Goal: Feedback & Contribution: Submit feedback/report problem

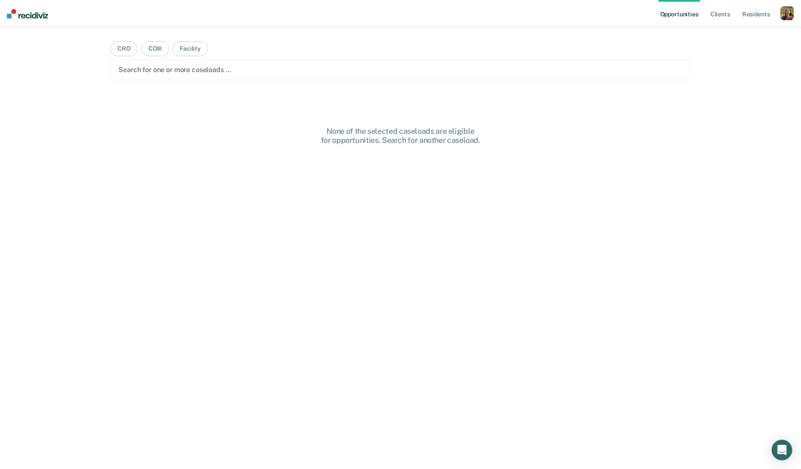
click at [794, 15] on div "button" at bounding box center [788, 13] width 14 height 14
click at [774, 34] on link "Profile" at bounding box center [753, 34] width 69 height 7
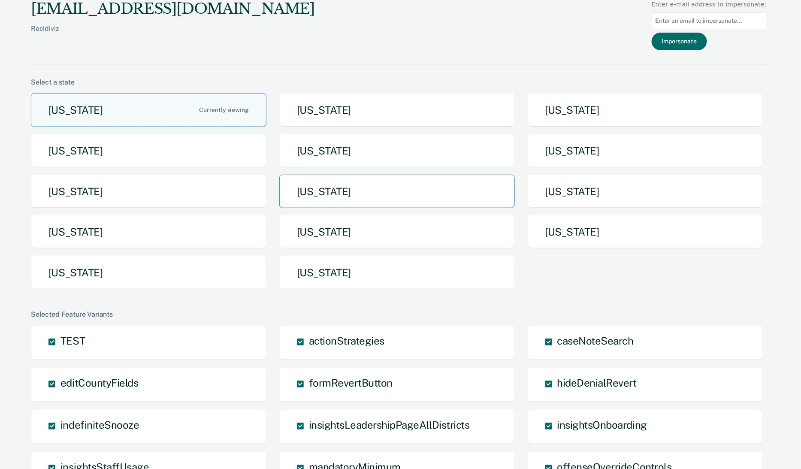
click at [440, 191] on button "[US_STATE]" at bounding box center [397, 192] width 236 height 34
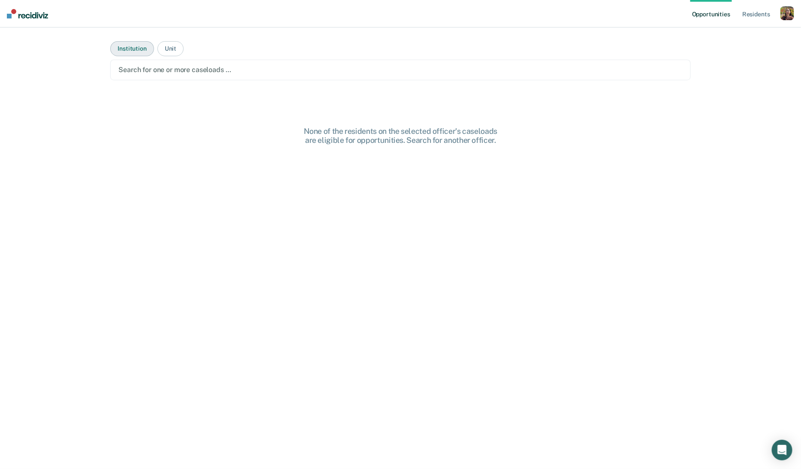
click at [130, 45] on button "Institution" at bounding box center [131, 48] width 43 height 15
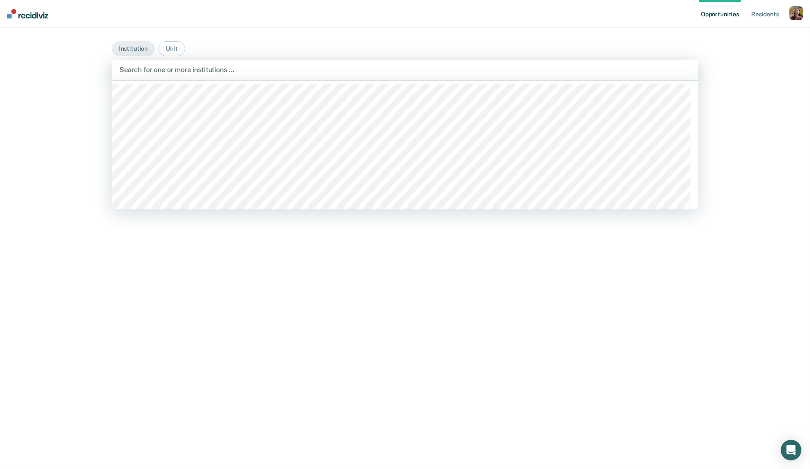
click at [255, 69] on div at bounding box center [404, 70] width 571 height 10
click at [212, 48] on main "Institution [GEOGRAPHIC_DATA], 1 of 21. 21 results available. Use Up and Down t…" at bounding box center [404, 237] width 607 height 421
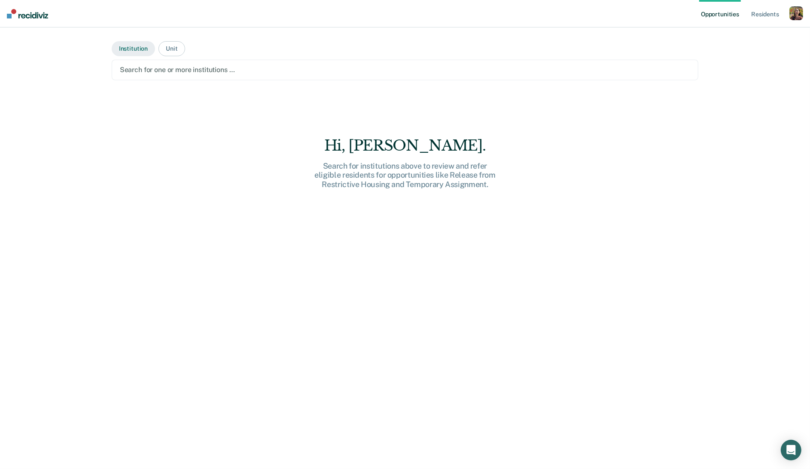
click at [121, 49] on button "Institution" at bounding box center [133, 48] width 43 height 15
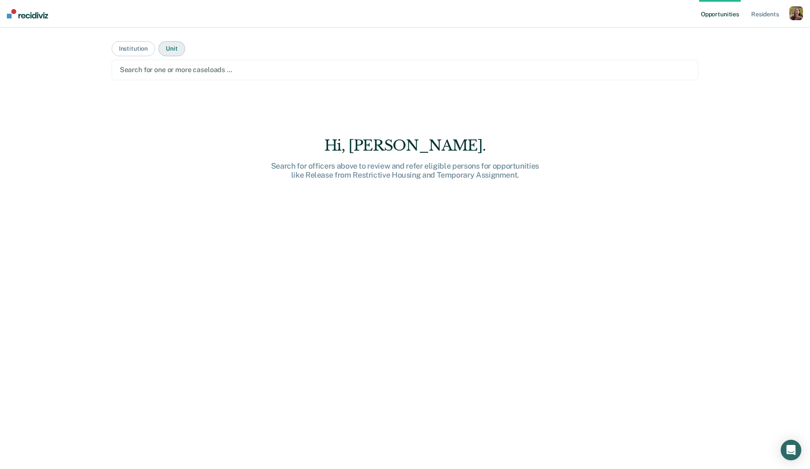
click at [175, 52] on button "Unit" at bounding box center [171, 48] width 26 height 15
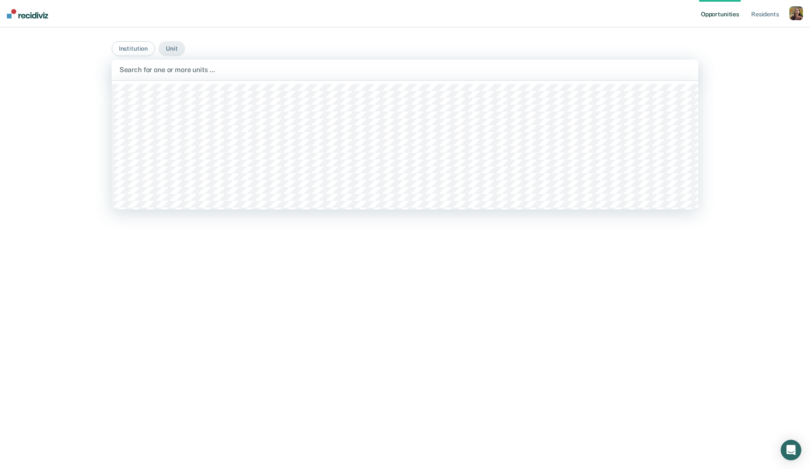
click at [183, 70] on div at bounding box center [404, 70] width 571 height 10
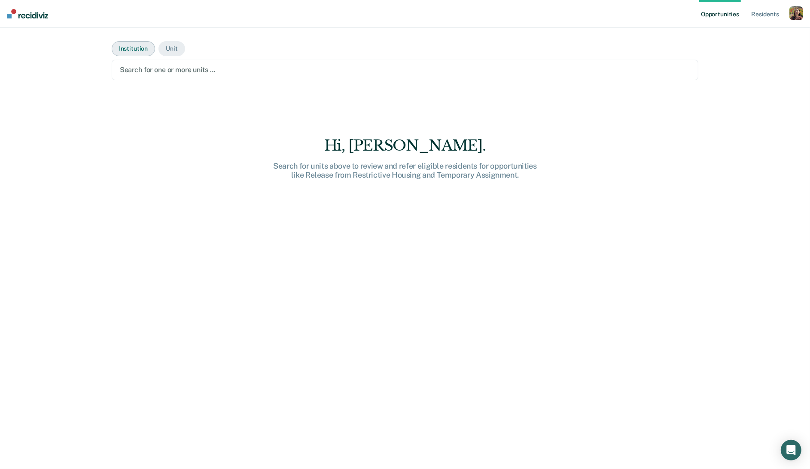
click at [141, 49] on button "Institution" at bounding box center [133, 48] width 43 height 15
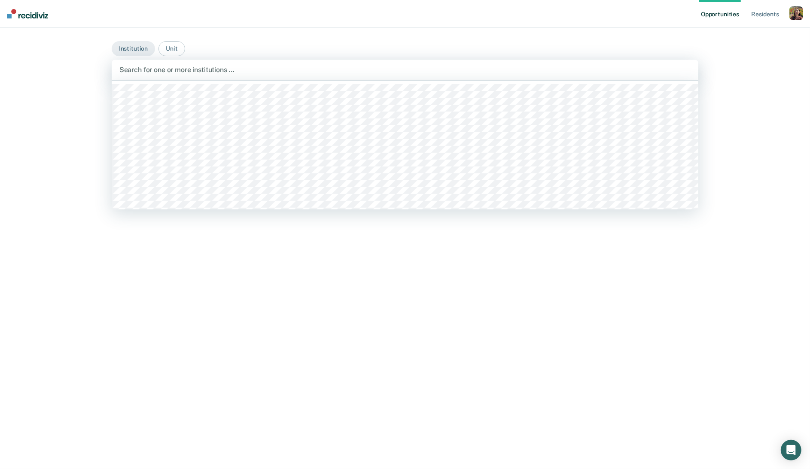
click at [167, 68] on div at bounding box center [404, 70] width 571 height 10
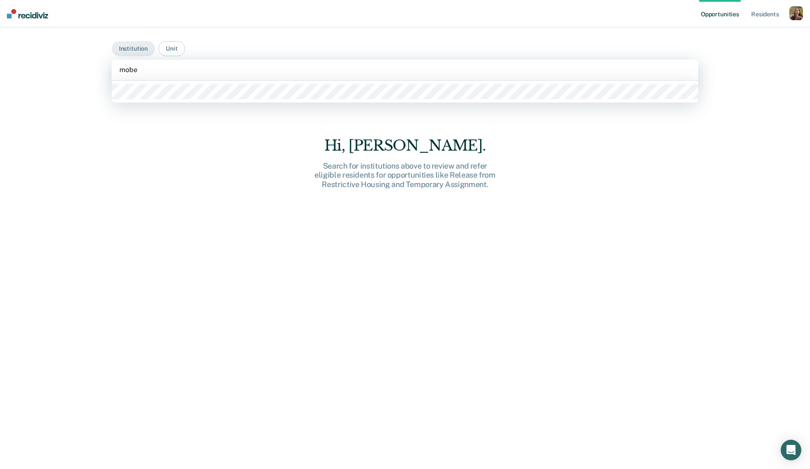
type input "mober"
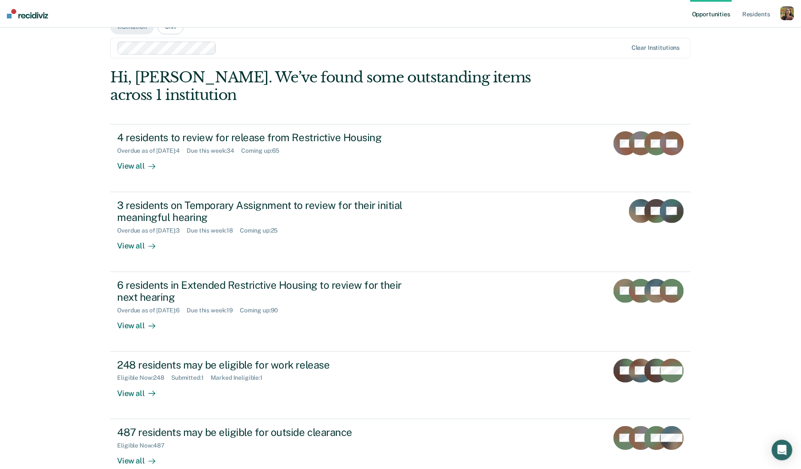
scroll to position [22, 0]
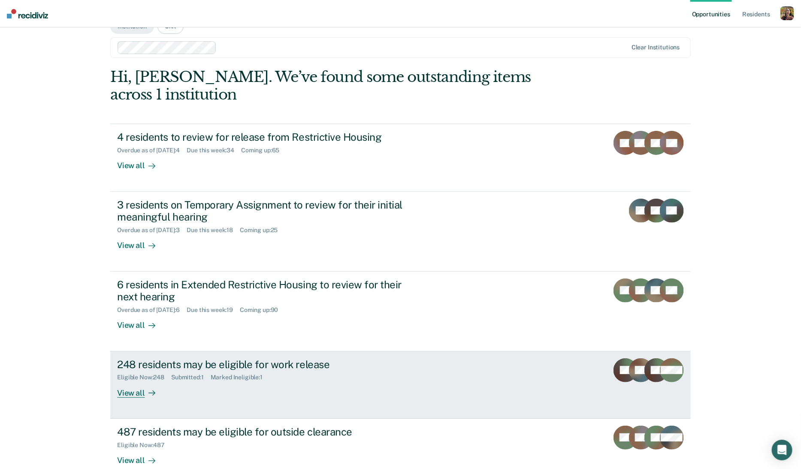
click at [145, 388] on div at bounding box center [150, 393] width 10 height 10
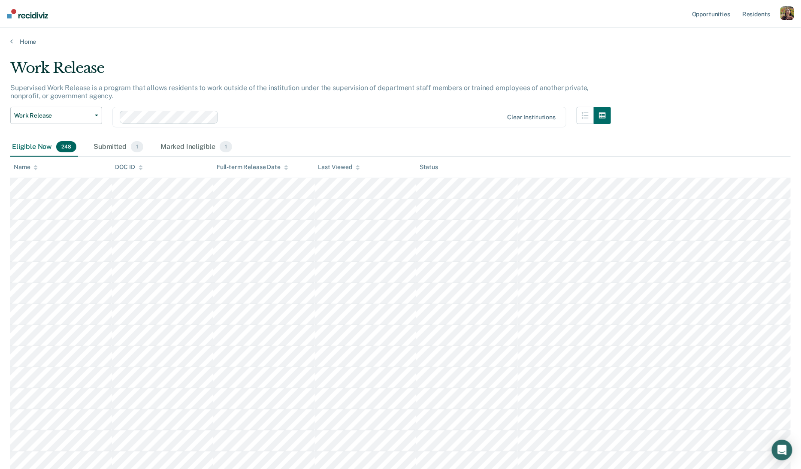
scroll to position [2, 0]
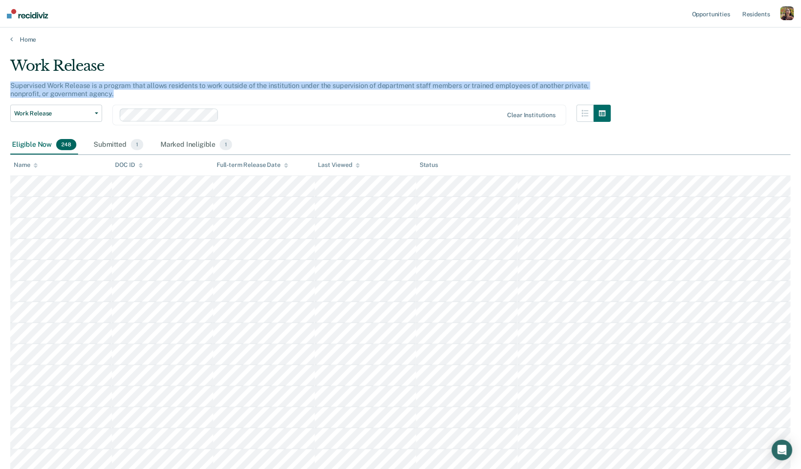
drag, startPoint x: 129, startPoint y: 97, endPoint x: -5, endPoint y: 85, distance: 134.0
click at [0, 85] on html "Looks like you’re using Internet Explorer 11. For faster loading and a better e…" at bounding box center [400, 232] width 801 height 469
copy p "Supervised Work Release is a program that allows residents to work outside of t…"
click at [19, 38] on link "Home" at bounding box center [400, 40] width 781 height 8
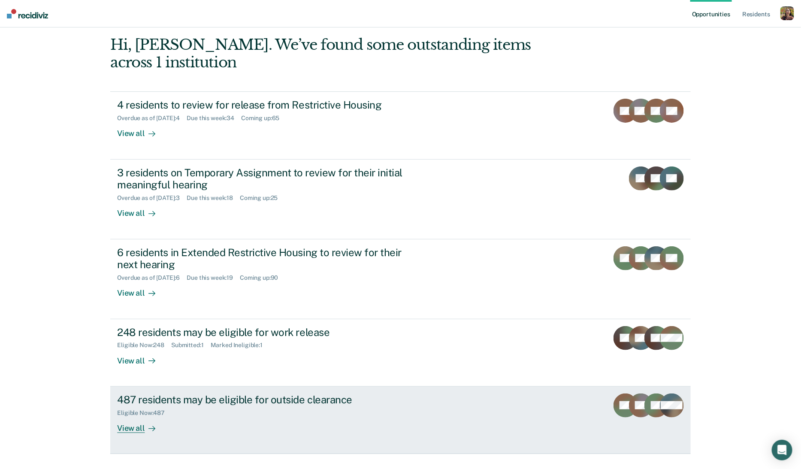
scroll to position [57, 0]
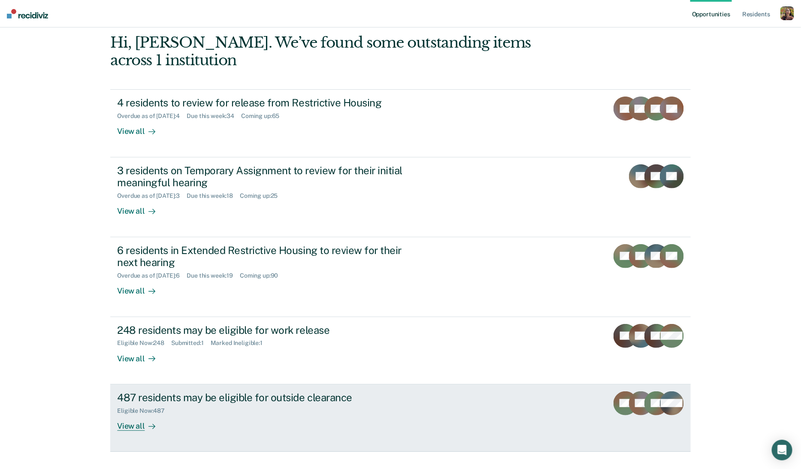
click at [224, 414] on link "487 residents may be eligible for outside clearance Eligible Now : 487 View all…" at bounding box center [400, 418] width 580 height 67
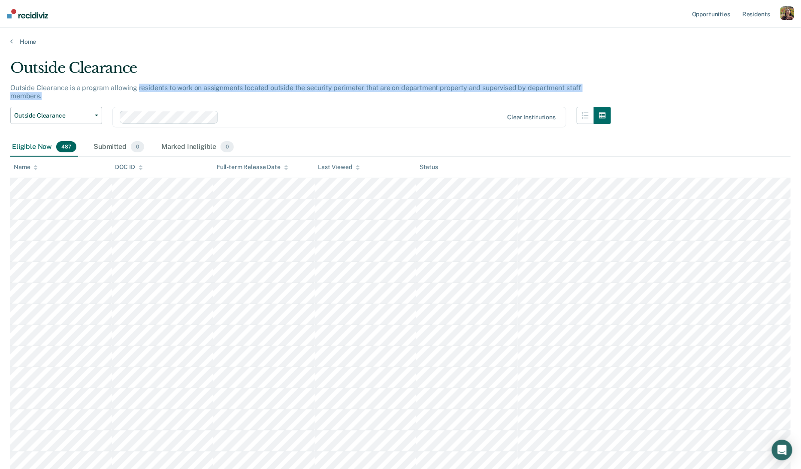
drag, startPoint x: 637, startPoint y: 91, endPoint x: 138, endPoint y: 91, distance: 499.2
copy p "residents to work on assignments located outside the security perimeter that ar…"
click at [21, 39] on link "Home" at bounding box center [400, 42] width 781 height 8
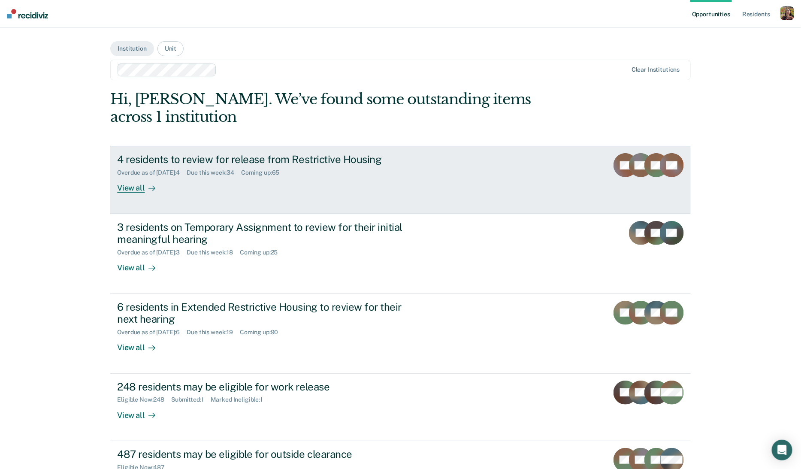
click at [202, 185] on link "4 residents to review for release from Restrictive Housing Overdue as of Sep 8,…" at bounding box center [400, 180] width 580 height 68
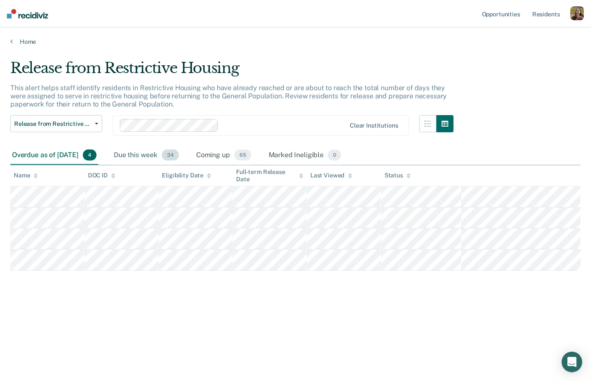
click at [146, 152] on div "Due this week 34" at bounding box center [146, 155] width 69 height 19
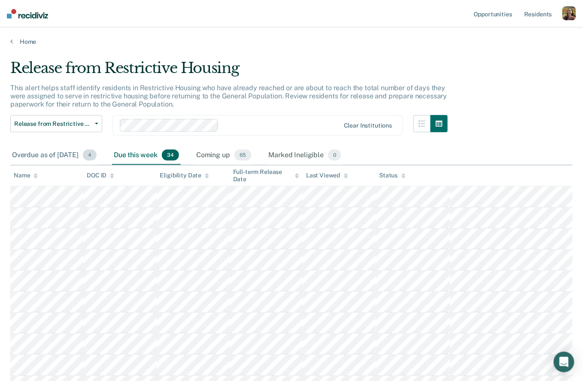
click at [82, 160] on div "Overdue as of Sep 8, 2025 4" at bounding box center [54, 155] width 88 height 19
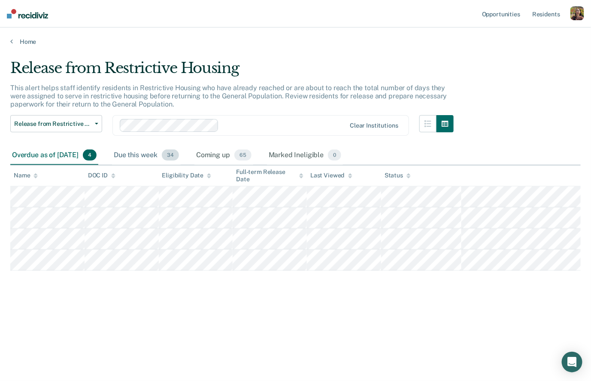
click at [179, 155] on span "34" at bounding box center [170, 154] width 17 height 11
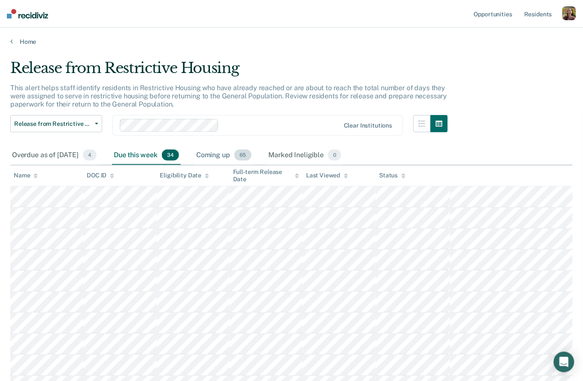
click at [238, 156] on div "Coming up 65" at bounding box center [223, 155] width 59 height 19
click at [343, 165] on th "Last Viewed" at bounding box center [339, 175] width 73 height 21
click at [341, 160] on div "Marked Ineligible 0" at bounding box center [305, 155] width 76 height 19
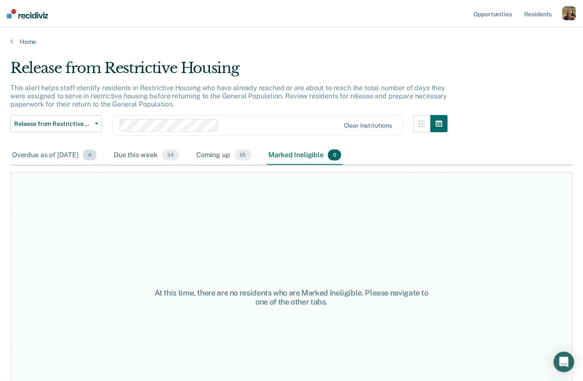
click at [64, 146] on div "Overdue as of Sep 8, 2025 4" at bounding box center [54, 155] width 88 height 19
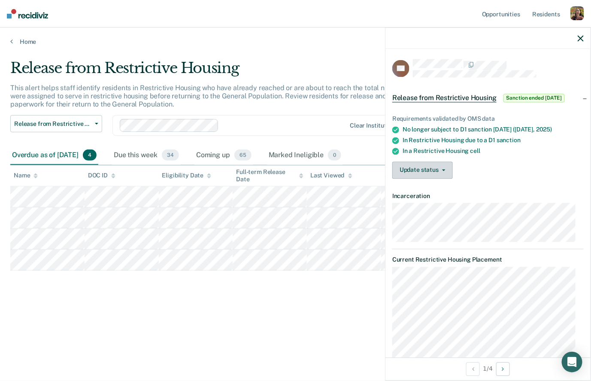
click at [421, 179] on button "Update status" at bounding box center [422, 169] width 61 height 17
click at [506, 185] on div "Requirements validated by OMS data No longer subject to D1 sanction 16 days ago…" at bounding box center [487, 143] width 205 height 84
click at [451, 179] on button "Update status" at bounding box center [422, 169] width 61 height 17
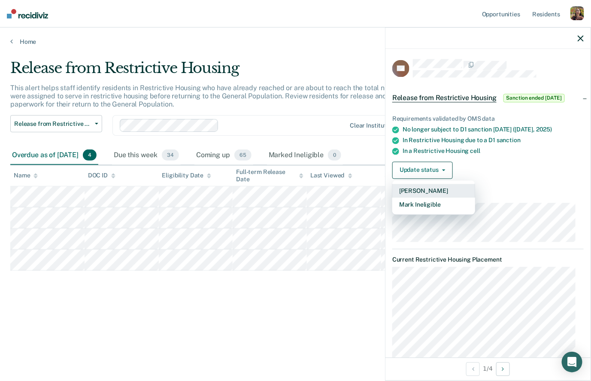
click at [437, 197] on button "Mark Pending" at bounding box center [433, 191] width 83 height 14
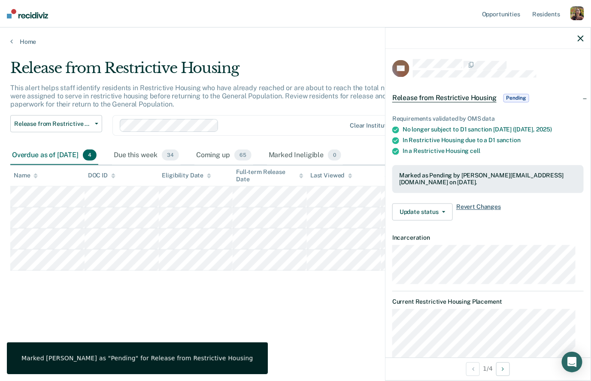
click at [479, 209] on span "Revert Changes" at bounding box center [478, 211] width 45 height 17
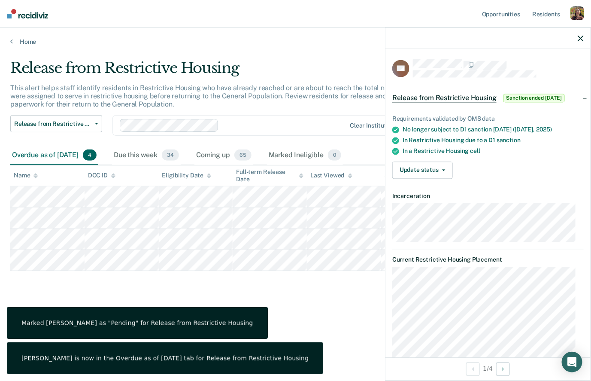
click at [338, 315] on div "Release from Restrictive Housing This alert helps staff identify residents in R…" at bounding box center [295, 187] width 570 height 257
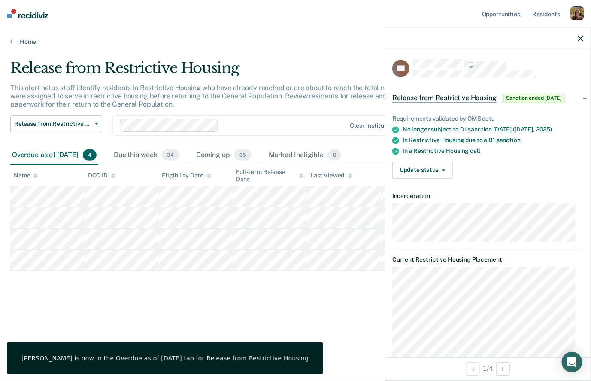
click at [584, 40] on div at bounding box center [487, 37] width 205 height 21
click at [582, 40] on icon "button" at bounding box center [581, 38] width 6 height 6
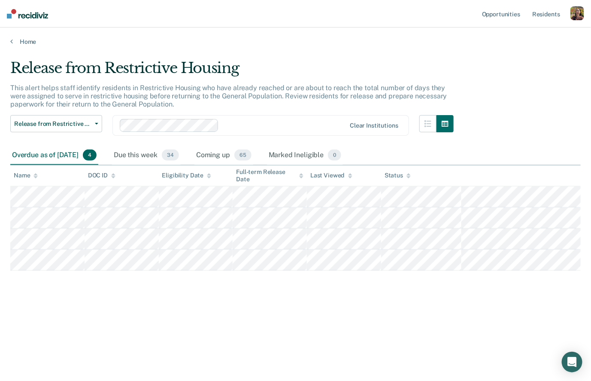
click at [25, 45] on main "Release from Restrictive Housing This alert helps staff identify residents in R…" at bounding box center [295, 211] width 591 height 333
click at [26, 42] on link "Home" at bounding box center [295, 42] width 570 height 8
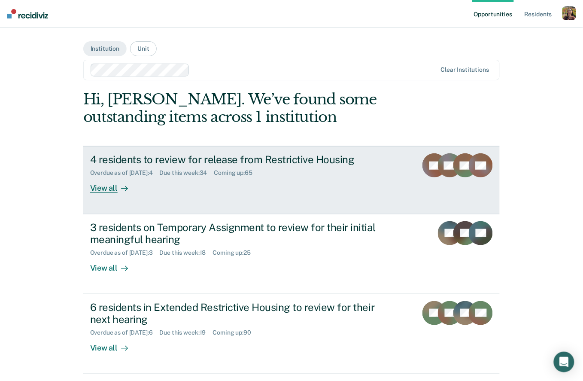
scroll to position [163, 0]
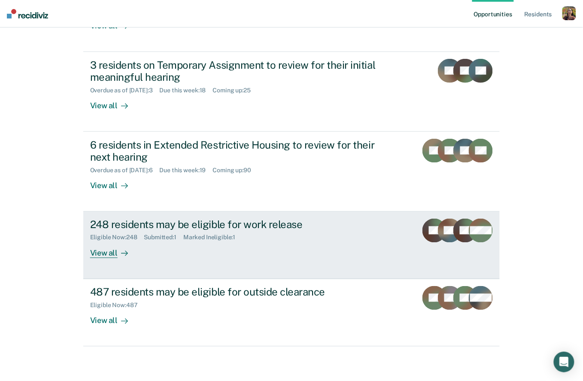
click at [125, 253] on icon at bounding box center [126, 253] width 2 height 5
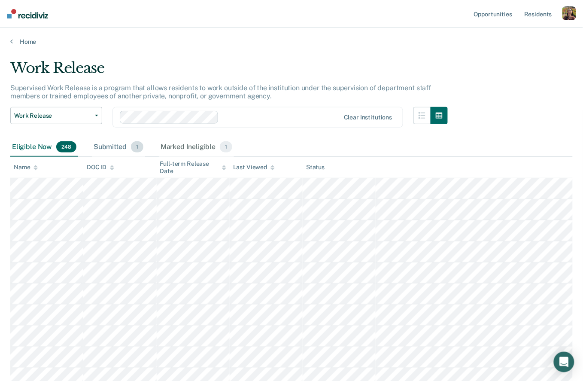
click at [110, 145] on div "Submitted 1" at bounding box center [118, 147] width 53 height 19
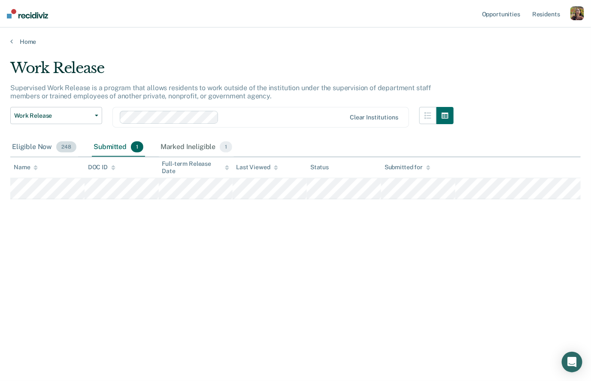
click at [57, 154] on div "Eligible Now 248" at bounding box center [44, 147] width 68 height 19
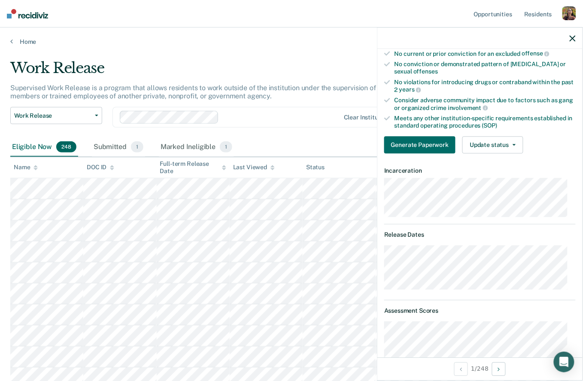
scroll to position [197, 0]
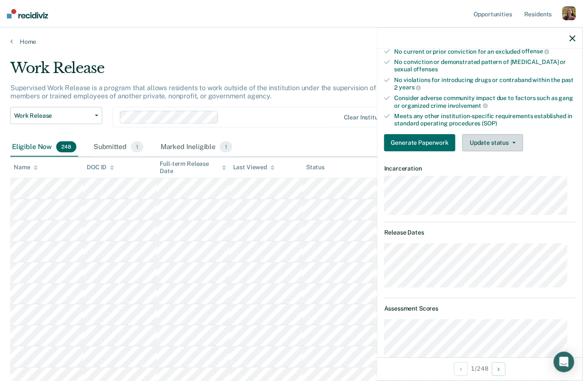
click at [489, 149] on button "Update status" at bounding box center [492, 142] width 61 height 17
click at [509, 142] on span "button" at bounding box center [512, 143] width 7 height 2
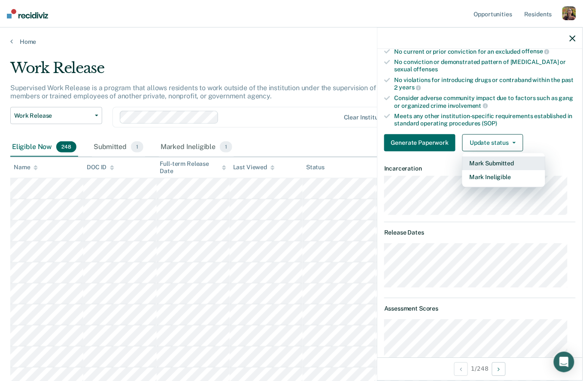
click at [508, 164] on button "Mark Submitted" at bounding box center [503, 164] width 83 height 14
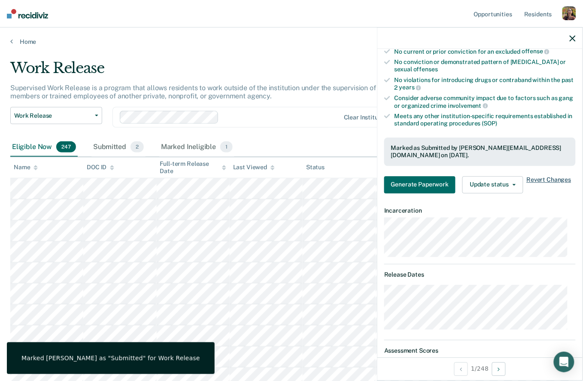
click at [539, 182] on span "Revert Changes" at bounding box center [549, 184] width 45 height 17
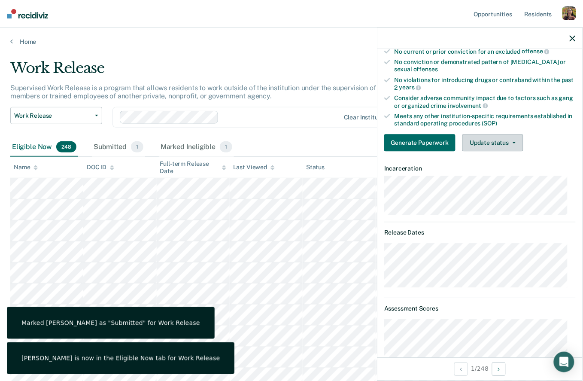
click at [498, 144] on button "Update status" at bounding box center [492, 142] width 61 height 17
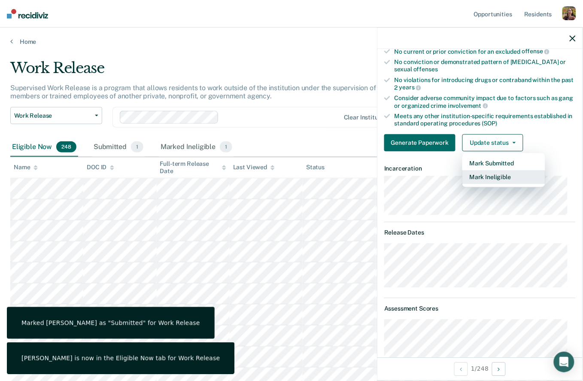
click at [501, 175] on button "Mark Ineligible" at bounding box center [503, 177] width 83 height 14
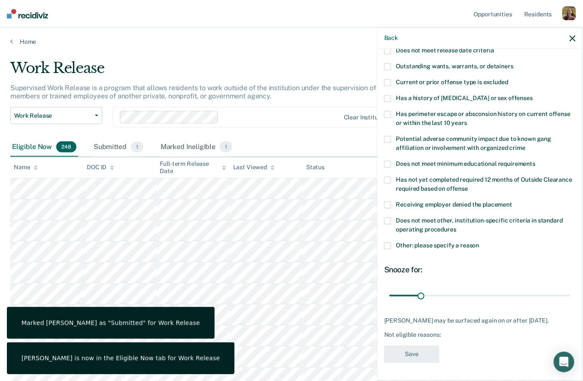
scroll to position [114, 0]
click at [447, 184] on label "Has not yet completed required 12 months of Outside Clearance required based on…" at bounding box center [479, 187] width 191 height 18
click at [468, 187] on input "Has not yet completed required 12 months of Outside Clearance required based on…" at bounding box center [468, 187] width 0 height 0
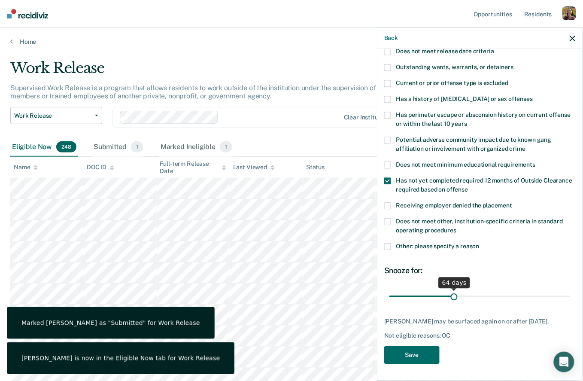
drag, startPoint x: 421, startPoint y: 293, endPoint x: 452, endPoint y: 295, distance: 30.6
type input "64"
click at [452, 295] on input "range" at bounding box center [479, 296] width 181 height 15
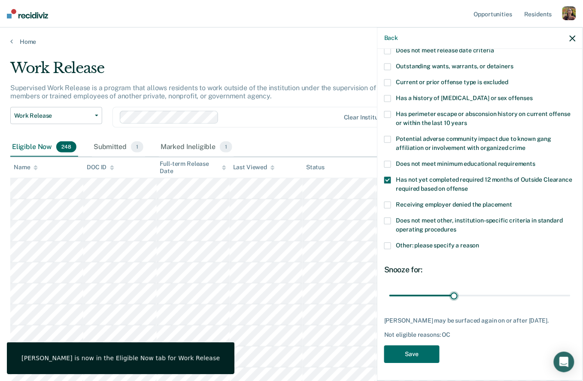
scroll to position [121, 0]
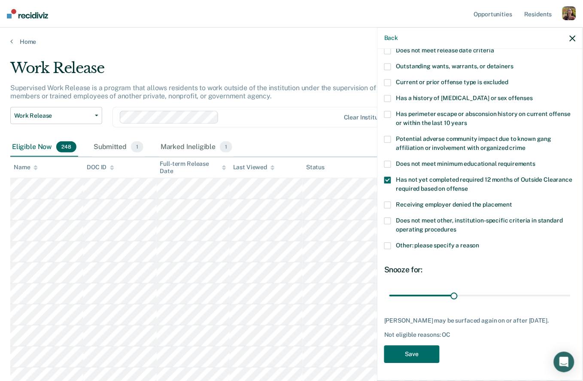
click at [573, 40] on icon "button" at bounding box center [573, 38] width 6 height 6
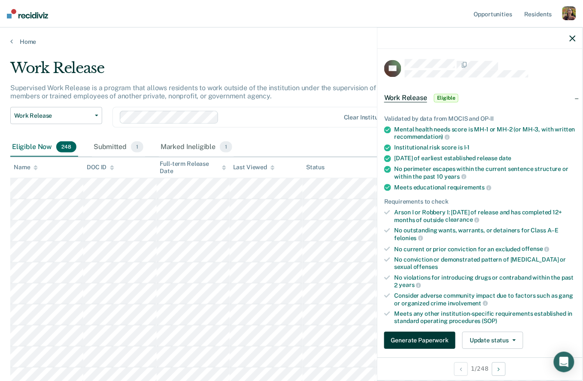
click at [405, 337] on button "Generate Paperwork" at bounding box center [419, 340] width 71 height 17
click at [440, 341] on button "Generate Paperwork" at bounding box center [419, 340] width 71 height 17
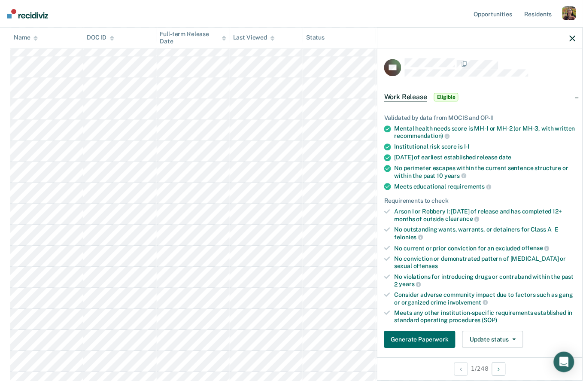
scroll to position [0, 0]
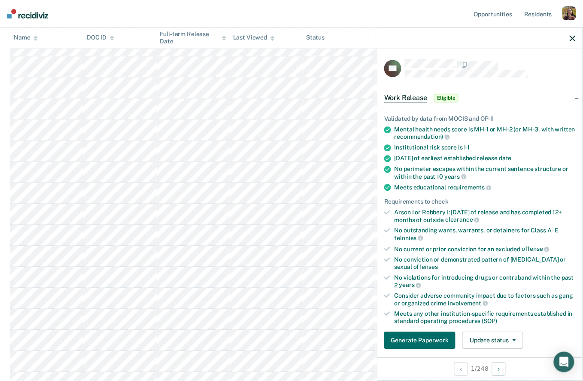
click at [573, 37] on icon "button" at bounding box center [573, 38] width 6 height 6
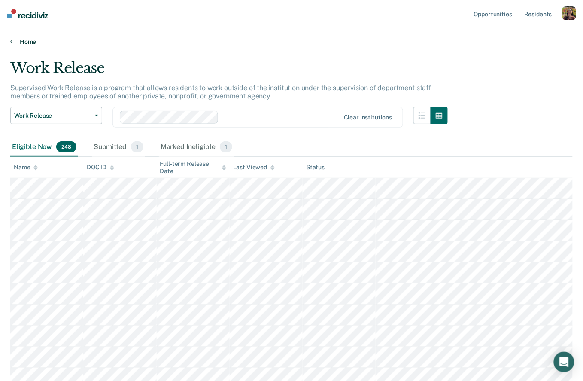
click at [29, 38] on link "Home" at bounding box center [291, 42] width 562 height 8
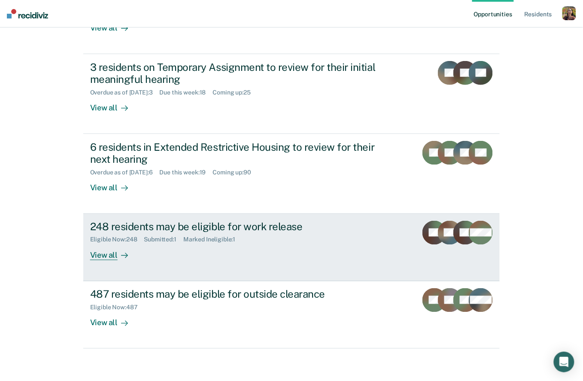
scroll to position [163, 0]
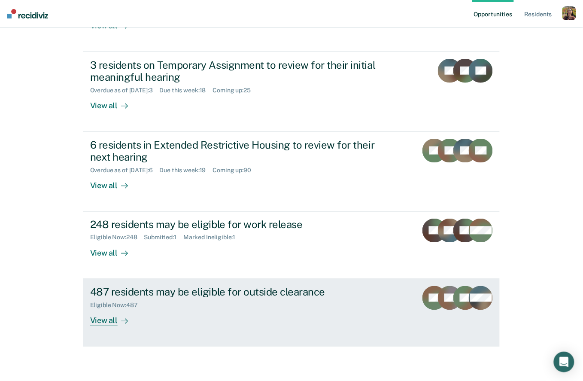
click at [237, 315] on div "487 residents may be eligible for outside clearance Eligible Now : 487 View all" at bounding box center [251, 305] width 322 height 39
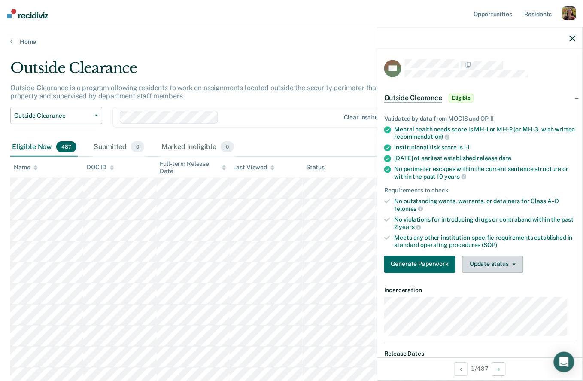
click at [501, 264] on button "Update status" at bounding box center [492, 263] width 61 height 17
click at [543, 11] on link "Resident s" at bounding box center [537, 13] width 31 height 27
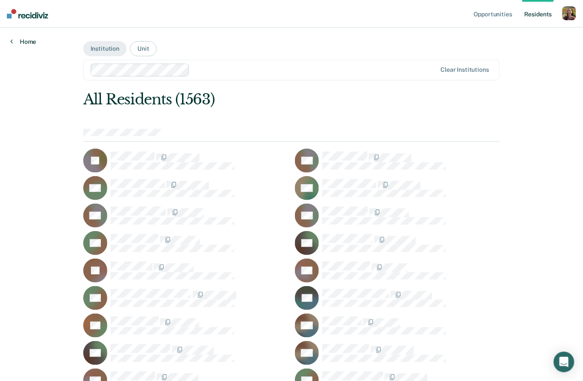
click at [20, 42] on link "Home" at bounding box center [23, 42] width 26 height 8
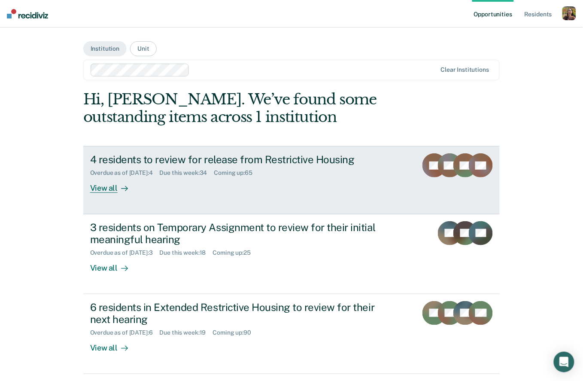
click at [226, 197] on link "4 residents to review for release from Restrictive Housing Overdue as of Sep 8,…" at bounding box center [291, 180] width 417 height 68
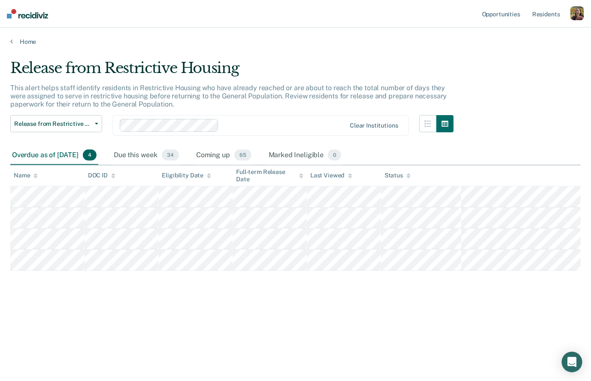
click at [574, 7] on div "button" at bounding box center [577, 13] width 14 height 14
click at [537, 45] on link "How it works" at bounding box center [540, 45] width 73 height 7
click at [22, 39] on link "Home" at bounding box center [295, 42] width 570 height 8
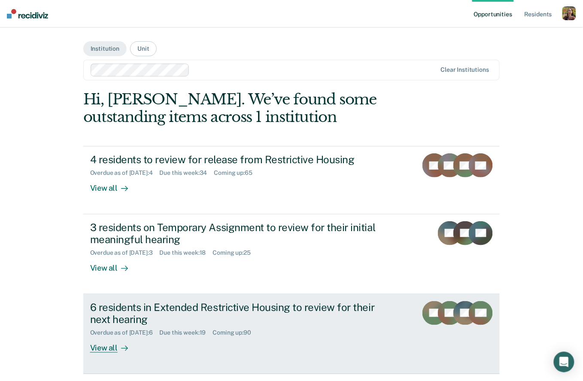
scroll to position [163, 0]
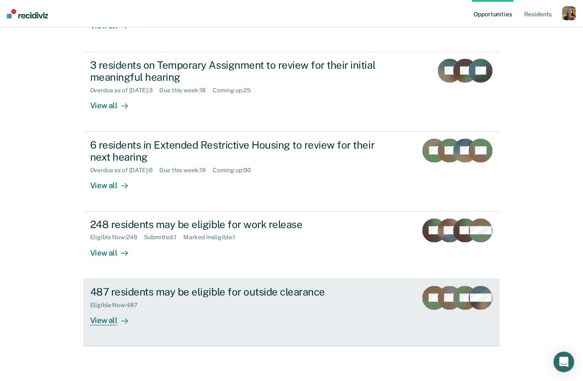
click at [176, 312] on div "487 residents may be eligible for outside clearance Eligible Now : 487 View all" at bounding box center [251, 305] width 322 height 39
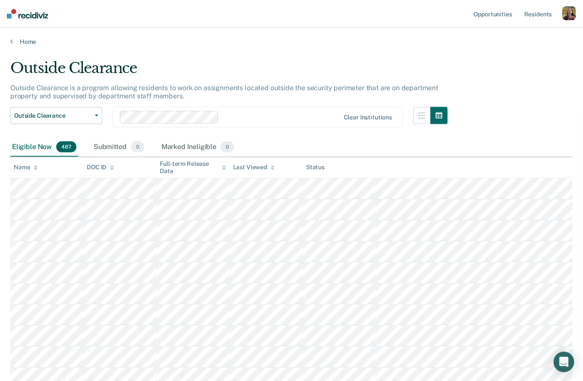
click at [567, 15] on div "button" at bounding box center [569, 13] width 14 height 14
click at [527, 42] on link "How it works" at bounding box center [532, 45] width 73 height 7
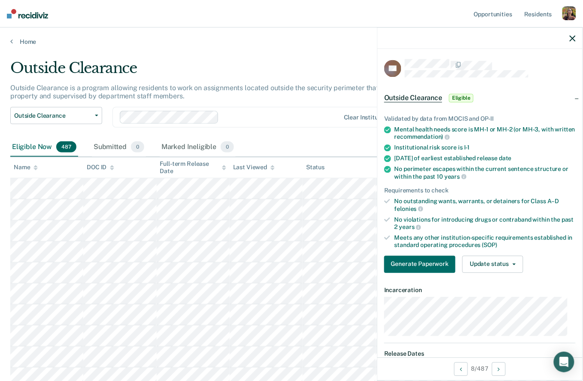
click at [576, 35] on div at bounding box center [479, 37] width 205 height 21
click at [573, 37] on icon "button" at bounding box center [573, 38] width 6 height 6
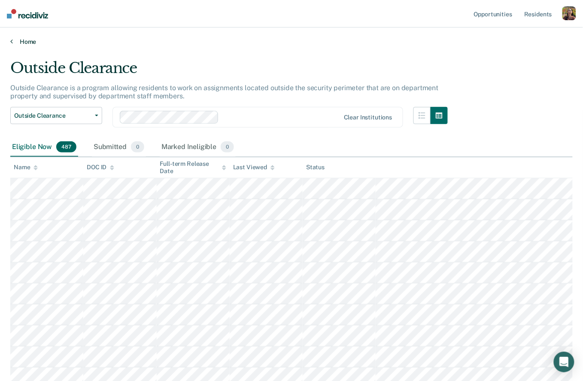
click at [31, 39] on link "Home" at bounding box center [291, 42] width 562 height 8
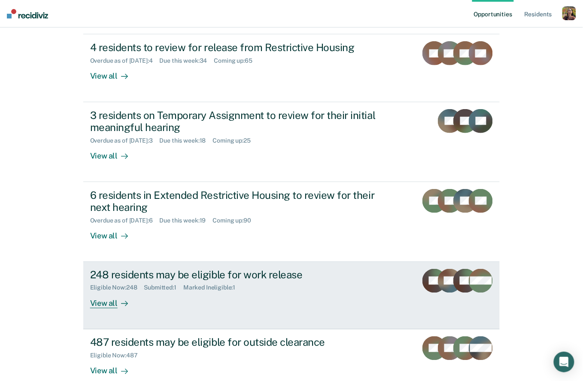
scroll to position [163, 0]
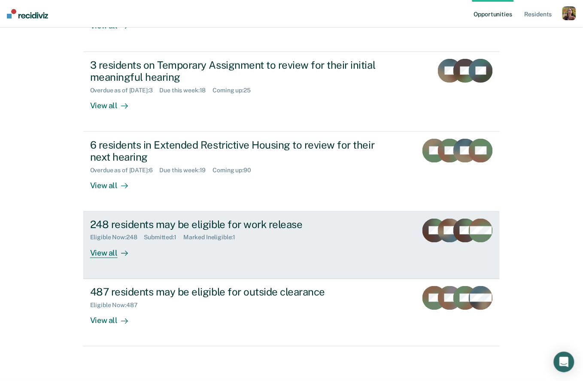
click at [195, 256] on div "248 residents may be eligible for work release Eligible Now : 248 Submitted : 1…" at bounding box center [251, 237] width 322 height 39
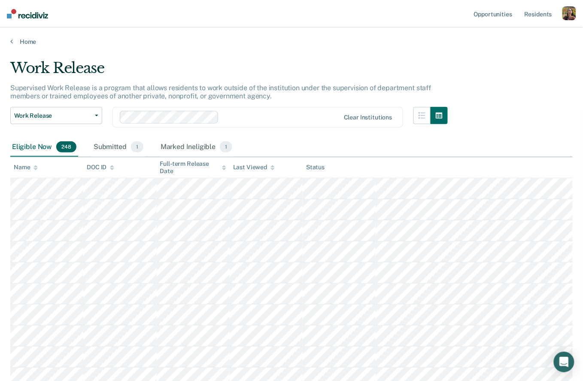
click at [9, 39] on div "Home" at bounding box center [291, 36] width 583 height 18
click at [21, 40] on link "Home" at bounding box center [291, 42] width 562 height 8
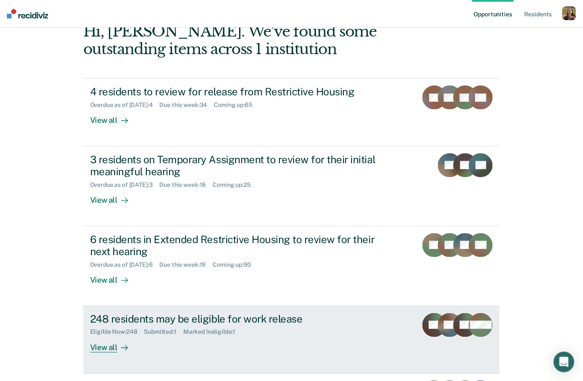
scroll to position [163, 0]
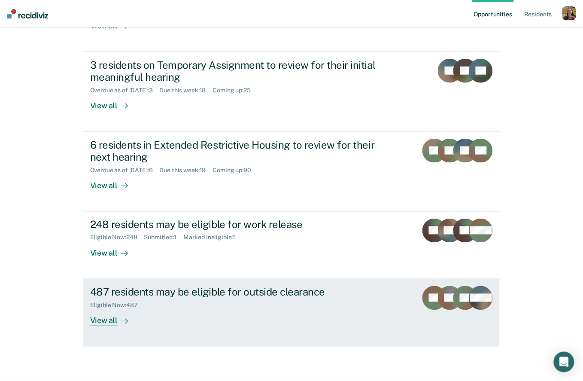
click at [201, 326] on link "487 residents may be eligible for outside clearance Eligible Now : 487 View all…" at bounding box center [291, 312] width 417 height 67
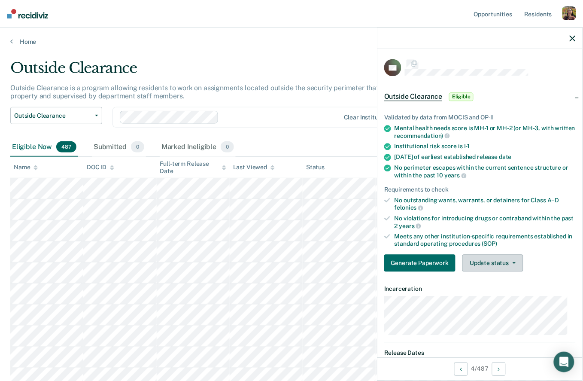
click at [491, 270] on button "Update status" at bounding box center [492, 263] width 61 height 17
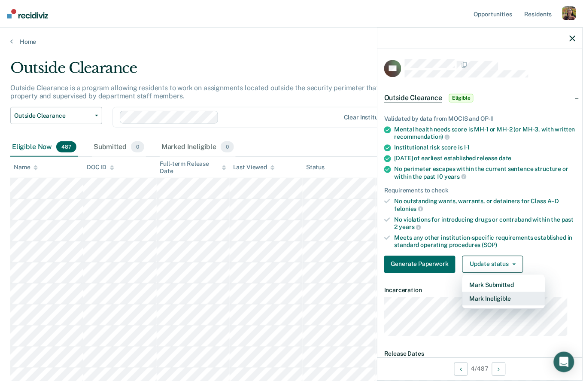
click at [506, 295] on button "Mark Ineligible" at bounding box center [503, 298] width 83 height 14
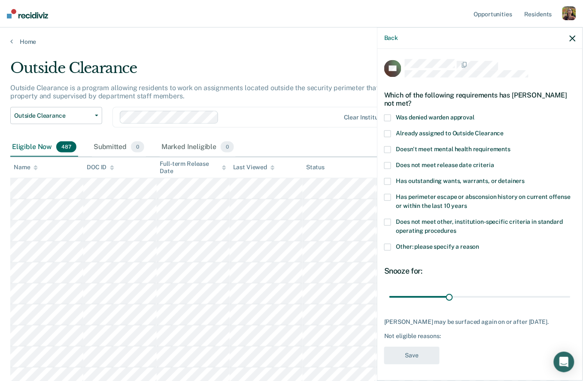
click at [422, 152] on label "Doesn't meet mental health requirements" at bounding box center [479, 150] width 191 height 9
click at [511, 146] on input "Doesn't meet mental health requirements" at bounding box center [511, 146] width 0 height 0
click at [425, 354] on button "Save" at bounding box center [411, 356] width 55 height 18
click at [576, 39] on div "Back" at bounding box center [479, 37] width 205 height 21
click at [574, 39] on icon "button" at bounding box center [573, 38] width 6 height 6
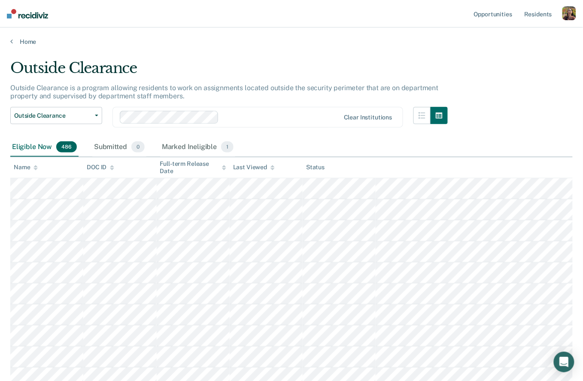
click at [23, 36] on div "Home" at bounding box center [291, 36] width 583 height 18
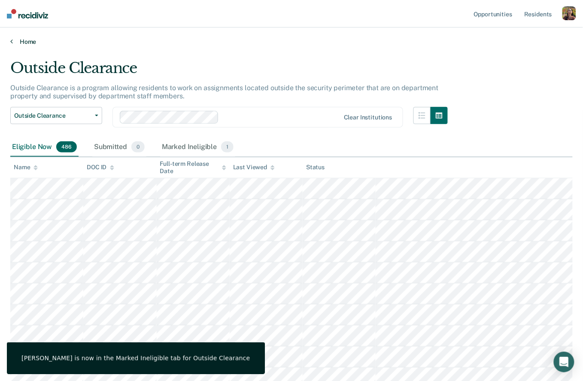
click at [21, 39] on link "Home" at bounding box center [291, 42] width 562 height 8
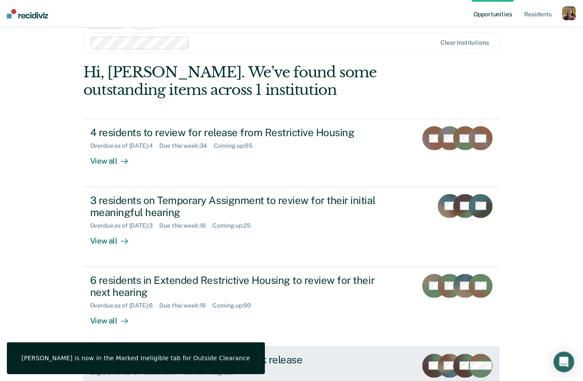
scroll to position [163, 0]
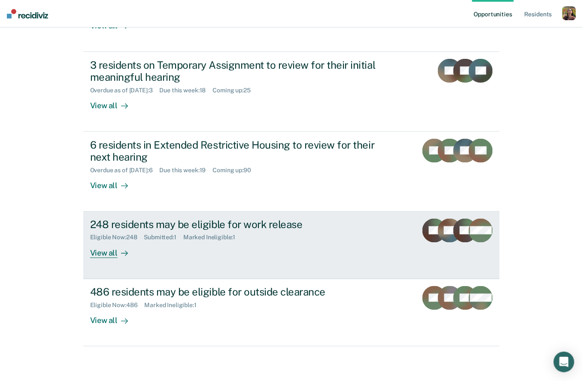
click at [300, 241] on div "Eligible Now : 248 Submitted : 1 Marked Ineligible : 1" at bounding box center [240, 235] width 301 height 11
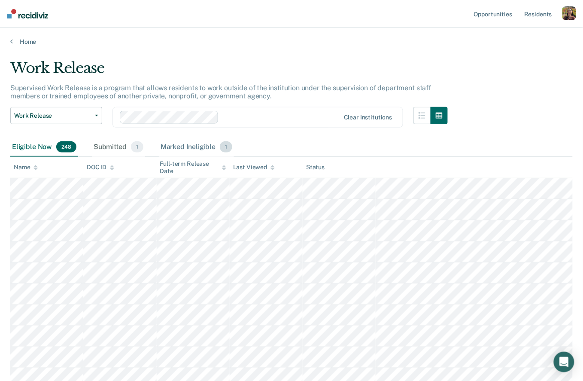
click at [206, 144] on div "Marked Ineligible 1" at bounding box center [197, 147] width 76 height 19
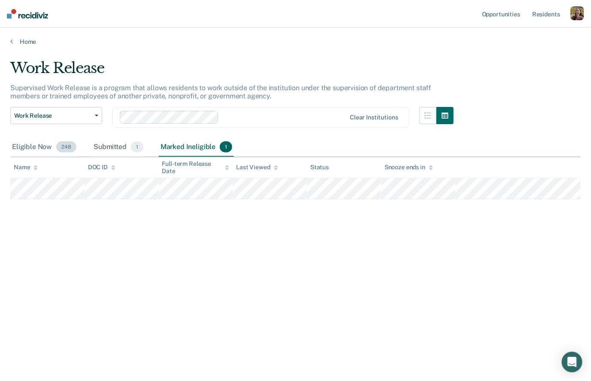
click at [43, 143] on div "Eligible Now 248" at bounding box center [44, 147] width 68 height 19
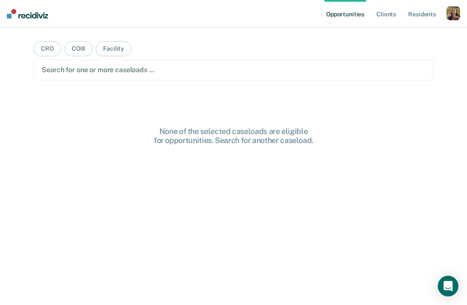
click at [452, 15] on div "button" at bounding box center [453, 13] width 14 height 14
click at [391, 31] on link "Profile" at bounding box center [418, 34] width 69 height 7
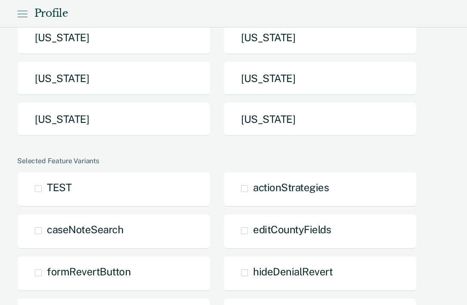
scroll to position [103, 0]
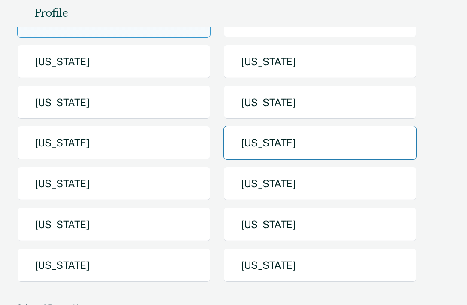
click at [309, 138] on button "[US_STATE]" at bounding box center [319, 143] width 193 height 34
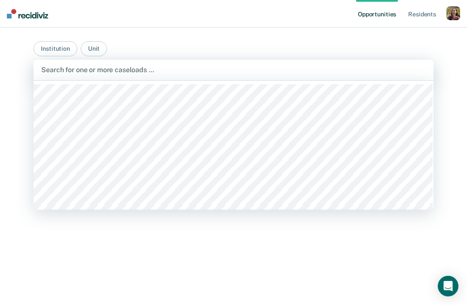
click at [185, 66] on div at bounding box center [233, 70] width 384 height 10
type input "mober"
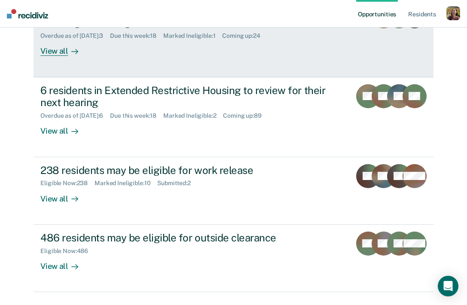
scroll to position [238, 0]
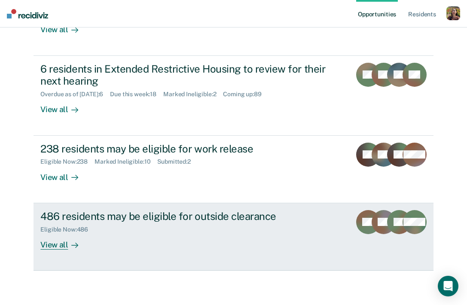
click at [155, 241] on div "486 residents may be eligible for outside clearance Eligible Now : 486 View all" at bounding box center [201, 229] width 322 height 39
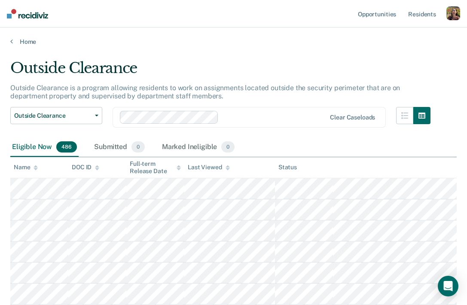
click at [458, 14] on div "button" at bounding box center [453, 13] width 14 height 14
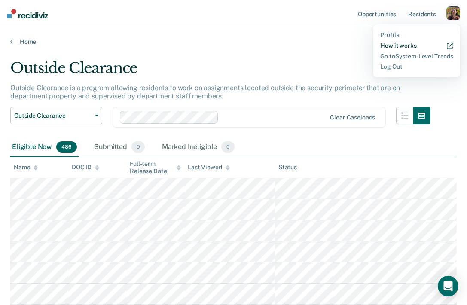
click at [402, 44] on link "How it works" at bounding box center [416, 45] width 73 height 7
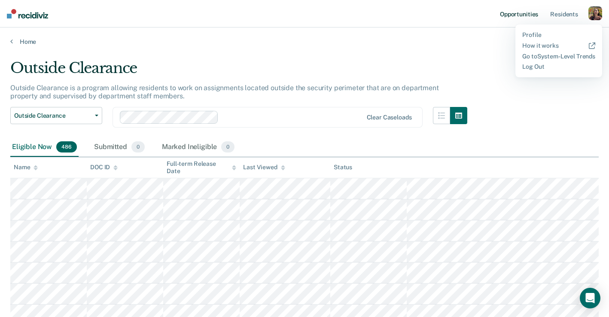
click at [473, 15] on link "Opportunities" at bounding box center [519, 13] width 42 height 27
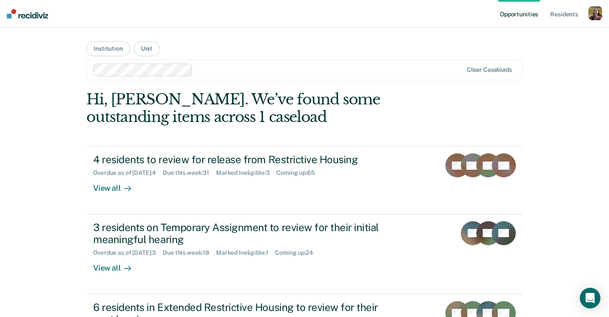
click at [473, 13] on div "button" at bounding box center [595, 13] width 14 height 14
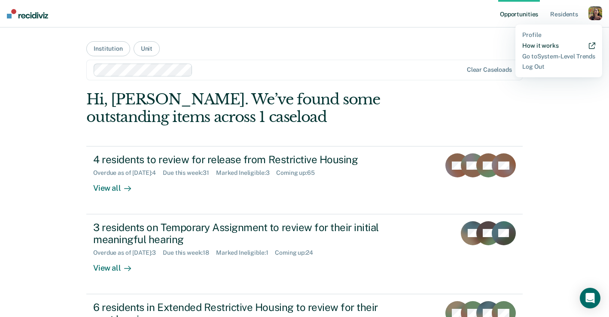
click at [473, 49] on link "How it works" at bounding box center [558, 45] width 73 height 7
click at [473, 158] on div "Opportunities Resident s Profile How it works Go to System-Level Trends Log Out…" at bounding box center [304, 271] width 609 height 543
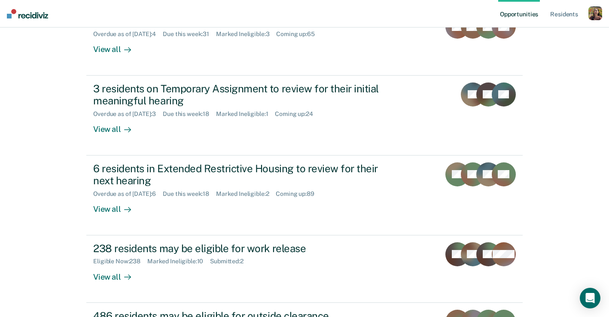
scroll to position [216, 0]
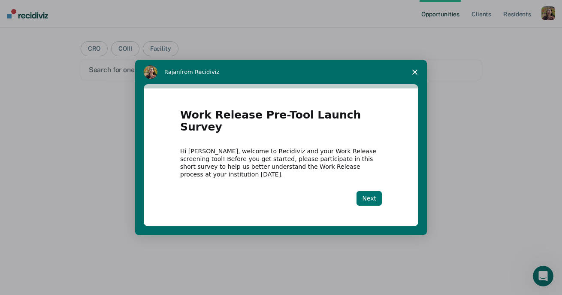
click at [370, 191] on button "Next" at bounding box center [369, 198] width 25 height 15
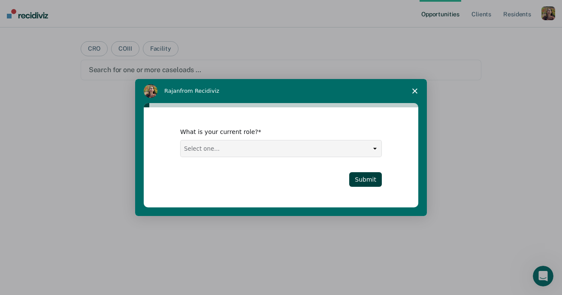
click at [342, 146] on select "Select one... Case Manager FUM Assistant [PERSON_NAME] [PERSON_NAME]" at bounding box center [281, 148] width 201 height 16
select select "Case Manager"
click at [181, 140] on select "Select one... Case Manager FUM Assistant [PERSON_NAME] [PERSON_NAME]" at bounding box center [281, 148] width 201 height 16
click at [364, 181] on button "Submit" at bounding box center [365, 179] width 33 height 15
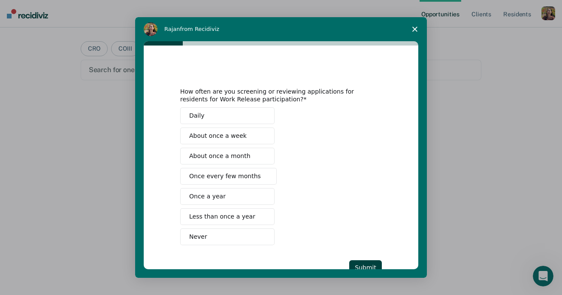
click at [243, 200] on button "Once a year" at bounding box center [227, 196] width 94 height 17
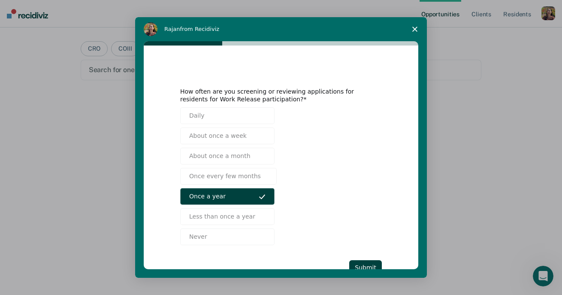
scroll to position [26, 0]
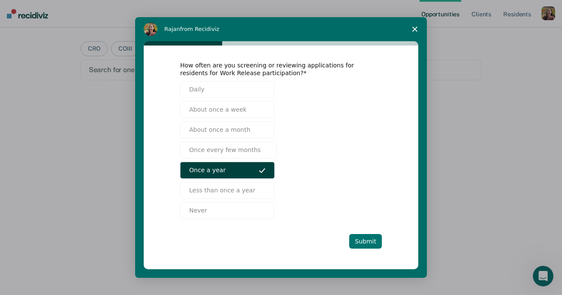
click at [370, 245] on button "Submit" at bounding box center [365, 241] width 33 height 15
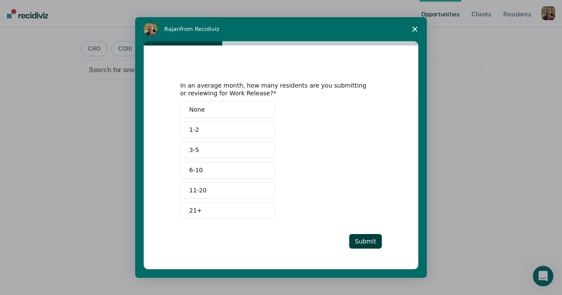
click at [245, 111] on button "None" at bounding box center [227, 109] width 94 height 17
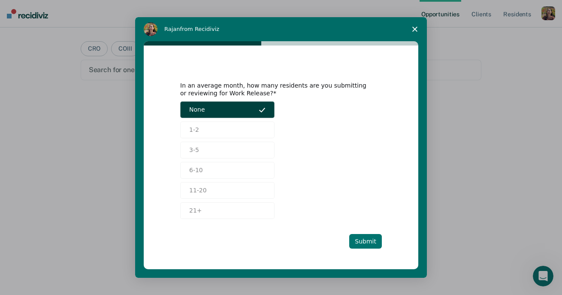
click at [358, 239] on button "Submit" at bounding box center [365, 241] width 33 height 15
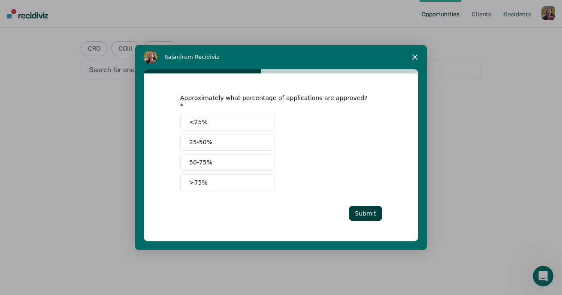
scroll to position [0, 0]
click at [233, 124] on button "<25%" at bounding box center [227, 122] width 94 height 17
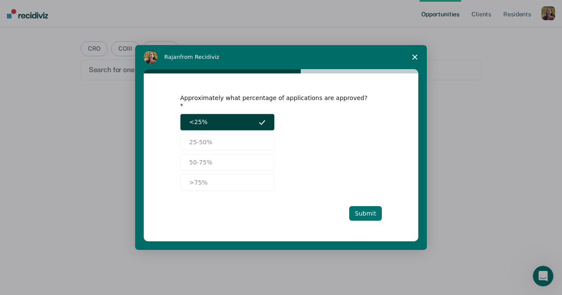
click at [363, 212] on button "Submit" at bounding box center [365, 213] width 33 height 15
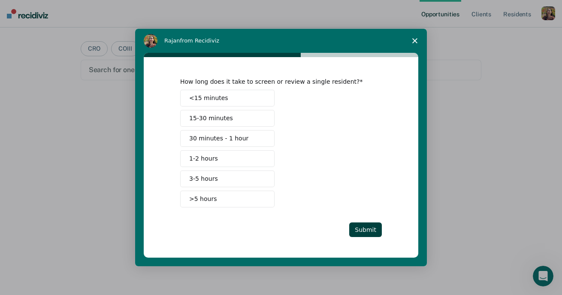
click at [229, 123] on button "15-30 minutes" at bounding box center [227, 118] width 94 height 17
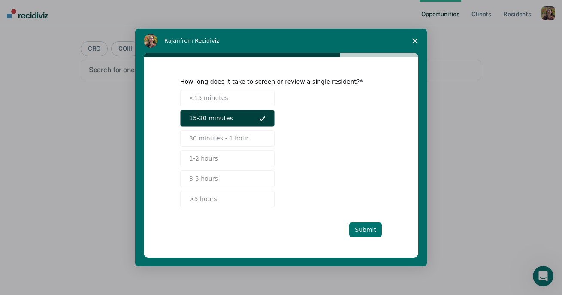
click at [368, 232] on button "Submit" at bounding box center [365, 229] width 33 height 15
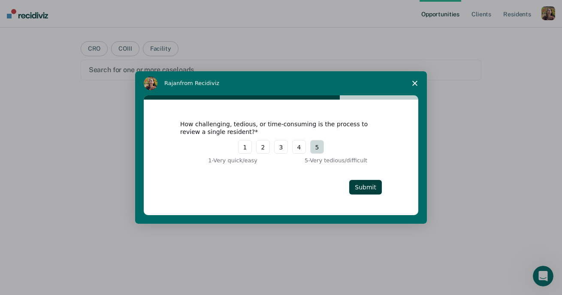
click at [318, 148] on button "5" at bounding box center [317, 147] width 14 height 14
click at [370, 188] on button "Submit" at bounding box center [365, 187] width 33 height 15
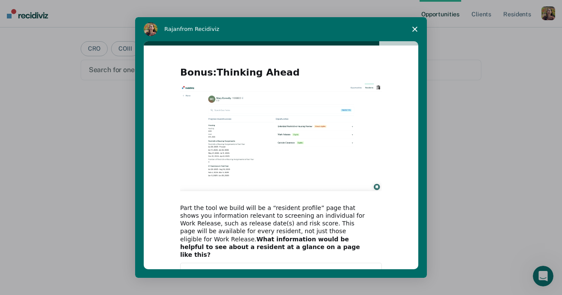
scroll to position [71, 0]
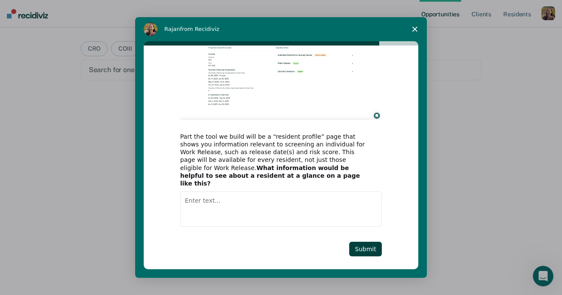
click at [280, 208] on textarea "Enter text..." at bounding box center [281, 208] width 202 height 35
type textarea "test"
click at [361, 243] on button "Submit" at bounding box center [365, 249] width 33 height 15
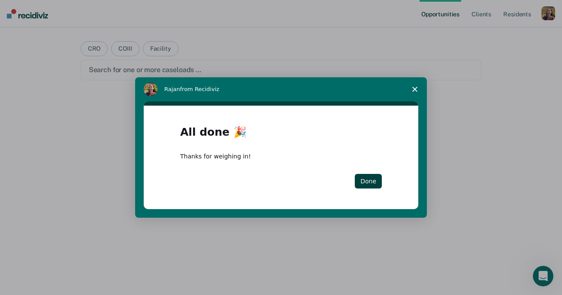
scroll to position [0, 0]
